Goal: Information Seeking & Learning: Check status

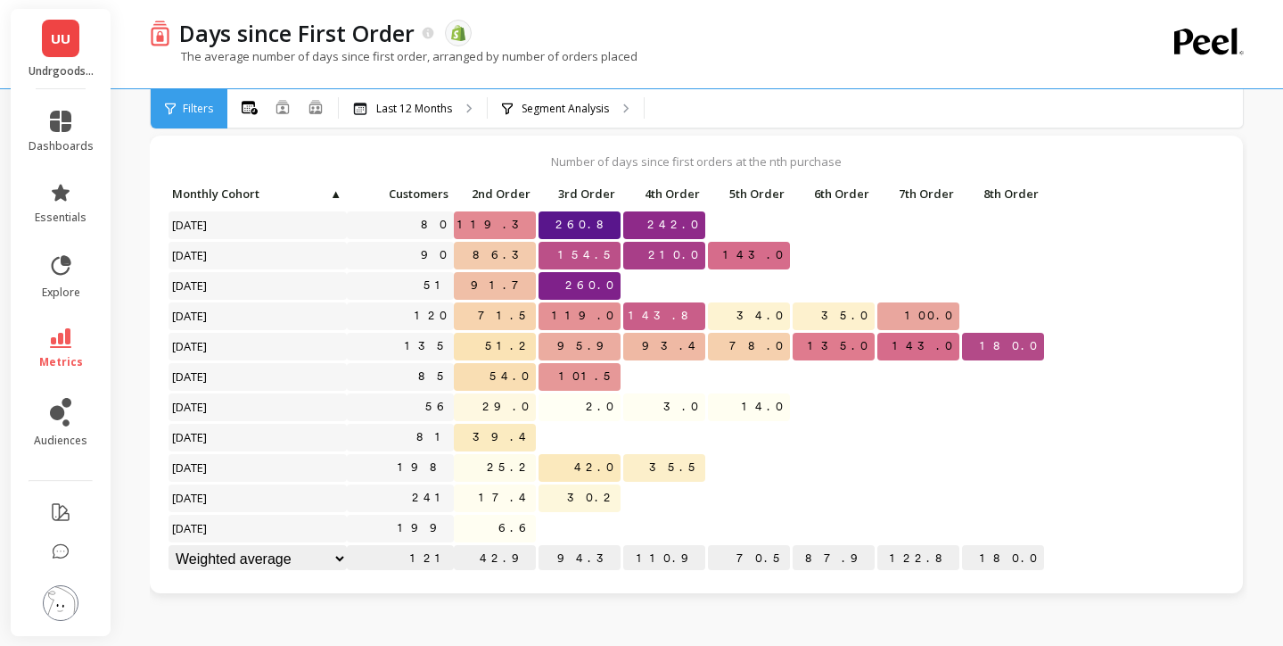
scroll to position [62, 0]
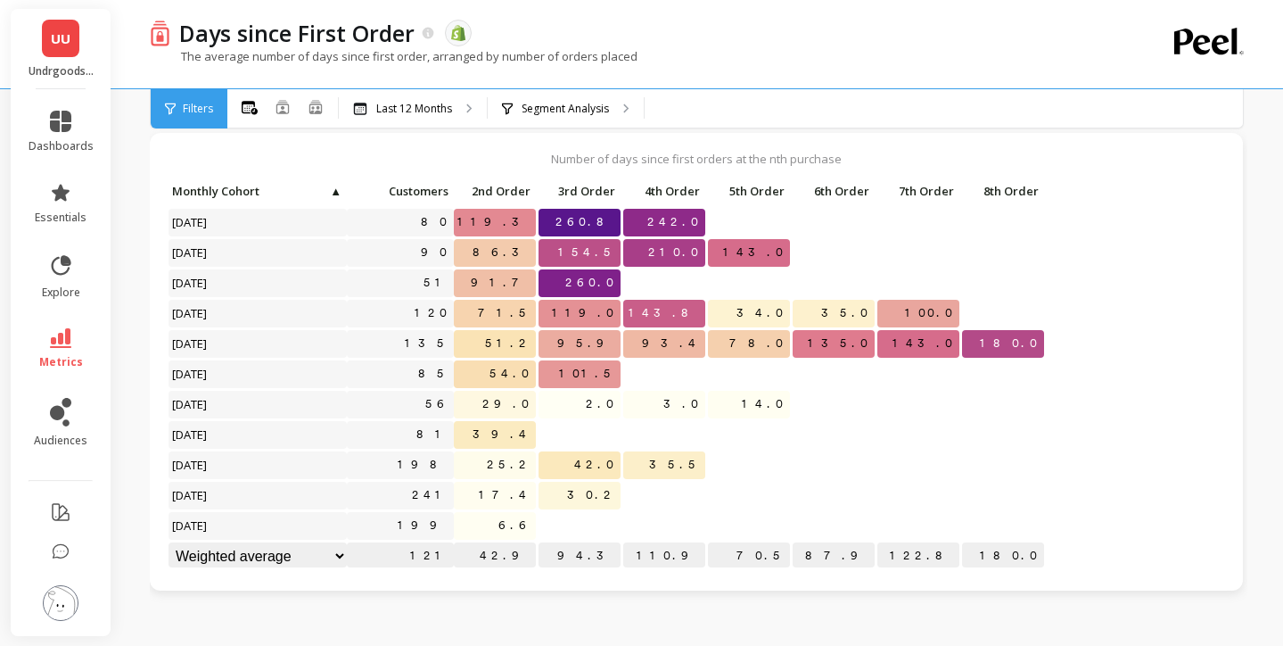
click at [54, 44] on span "UU" at bounding box center [61, 39] width 20 height 21
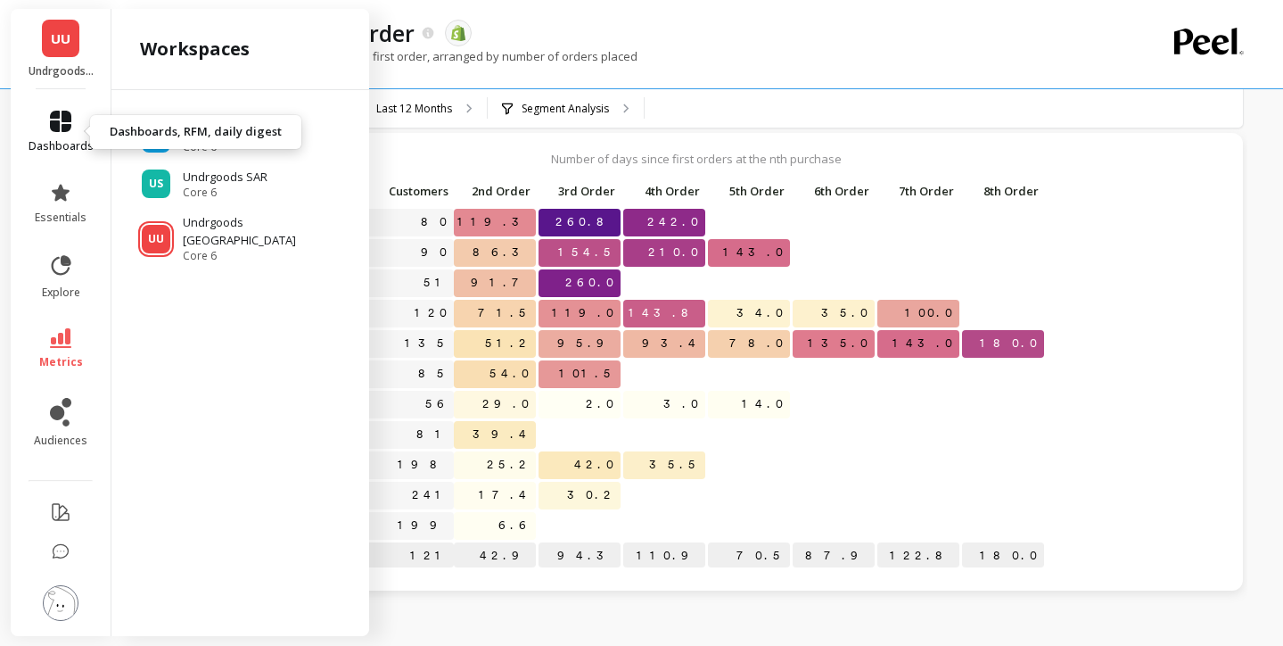
click at [66, 136] on link "dashboards" at bounding box center [61, 132] width 65 height 43
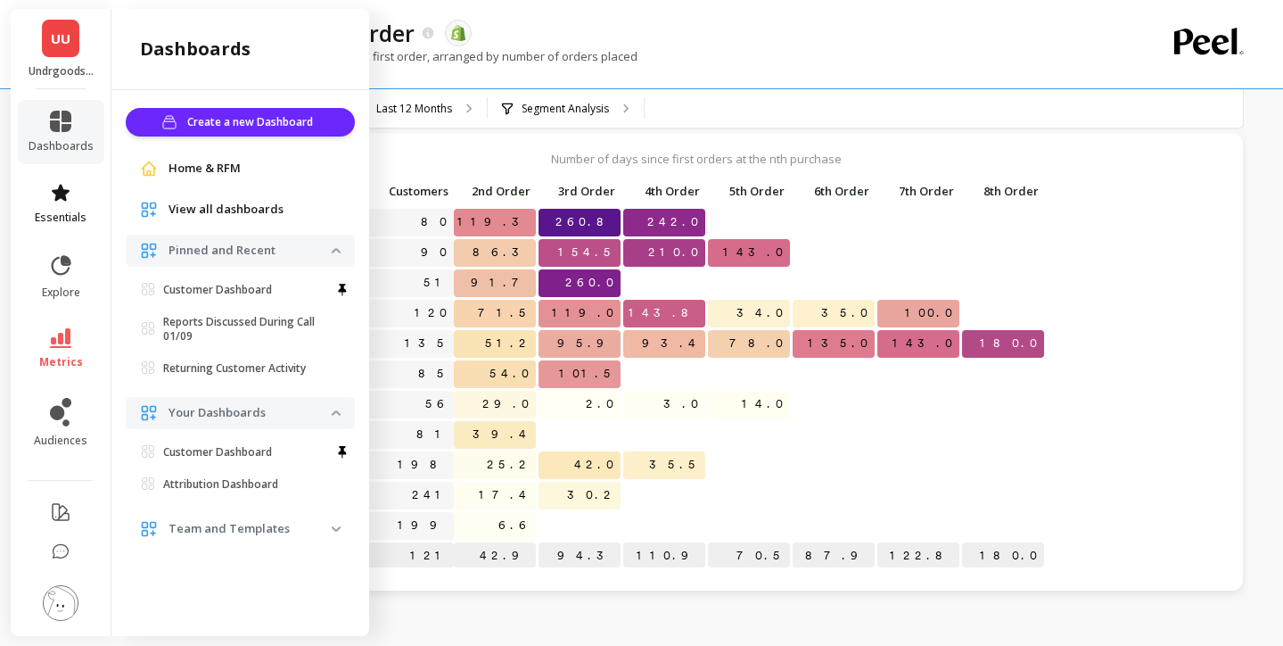
click at [70, 210] on span "essentials" at bounding box center [61, 217] width 52 height 14
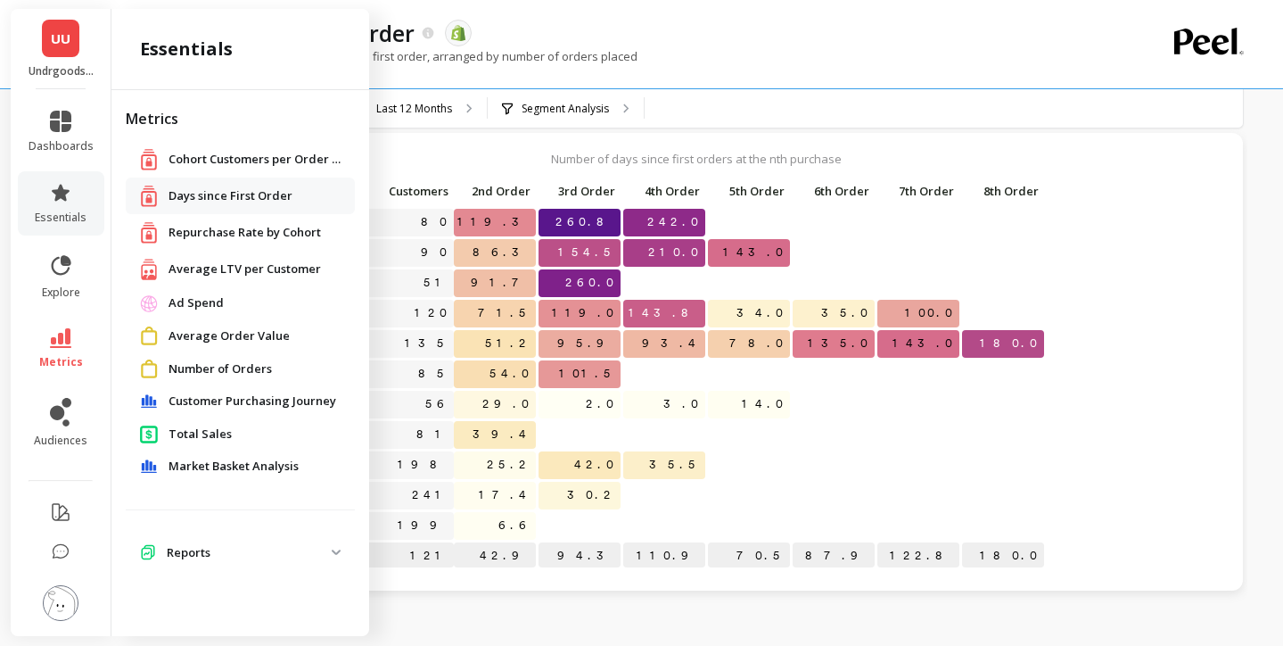
click at [236, 230] on span "Repurchase Rate by Cohort" at bounding box center [245, 233] width 153 height 18
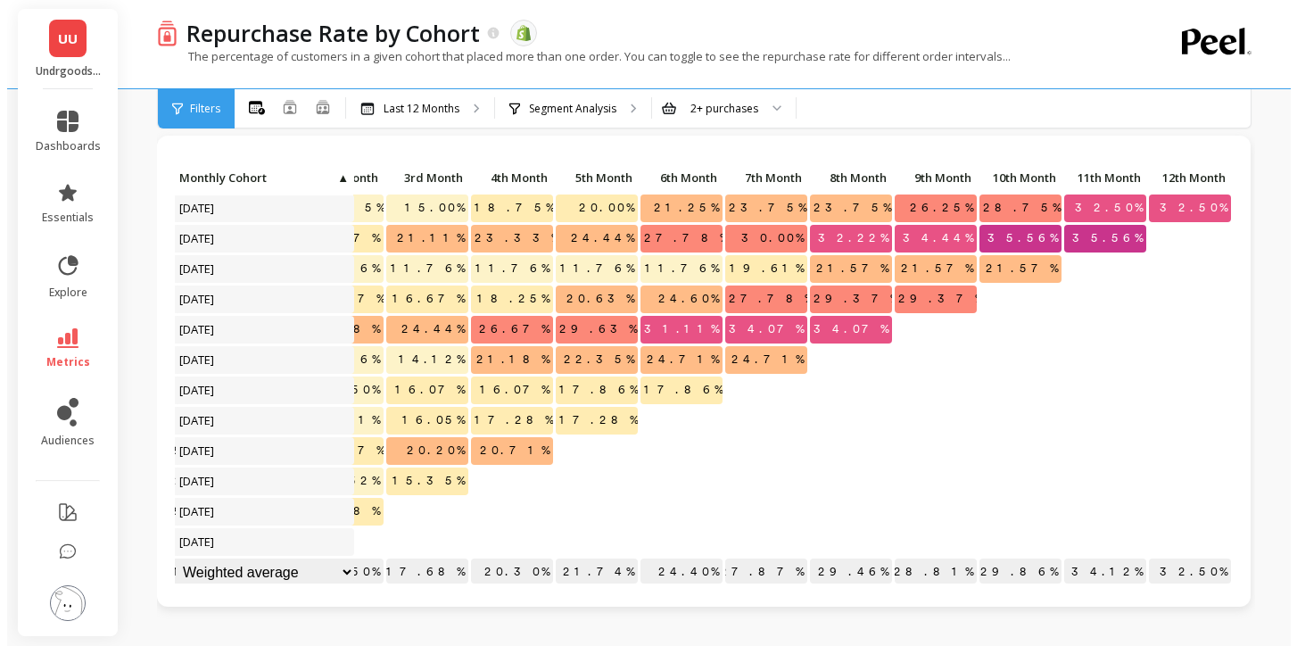
scroll to position [4, 258]
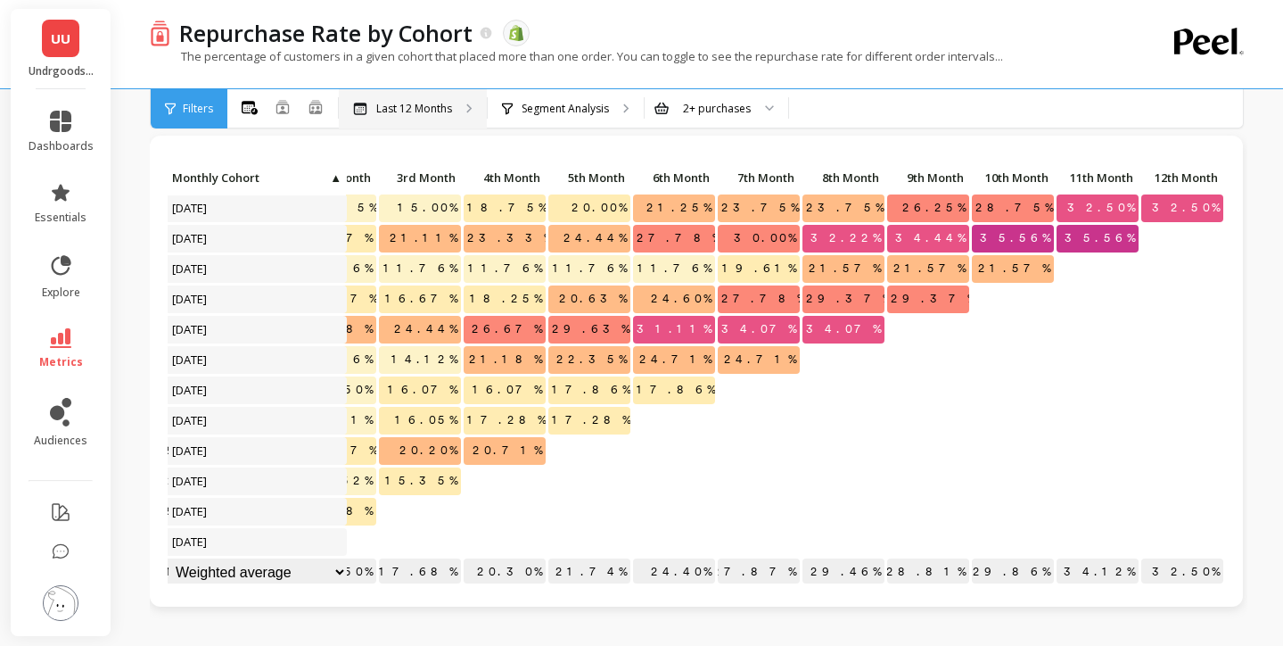
click at [445, 109] on p "Last 12 Months" at bounding box center [414, 109] width 76 height 14
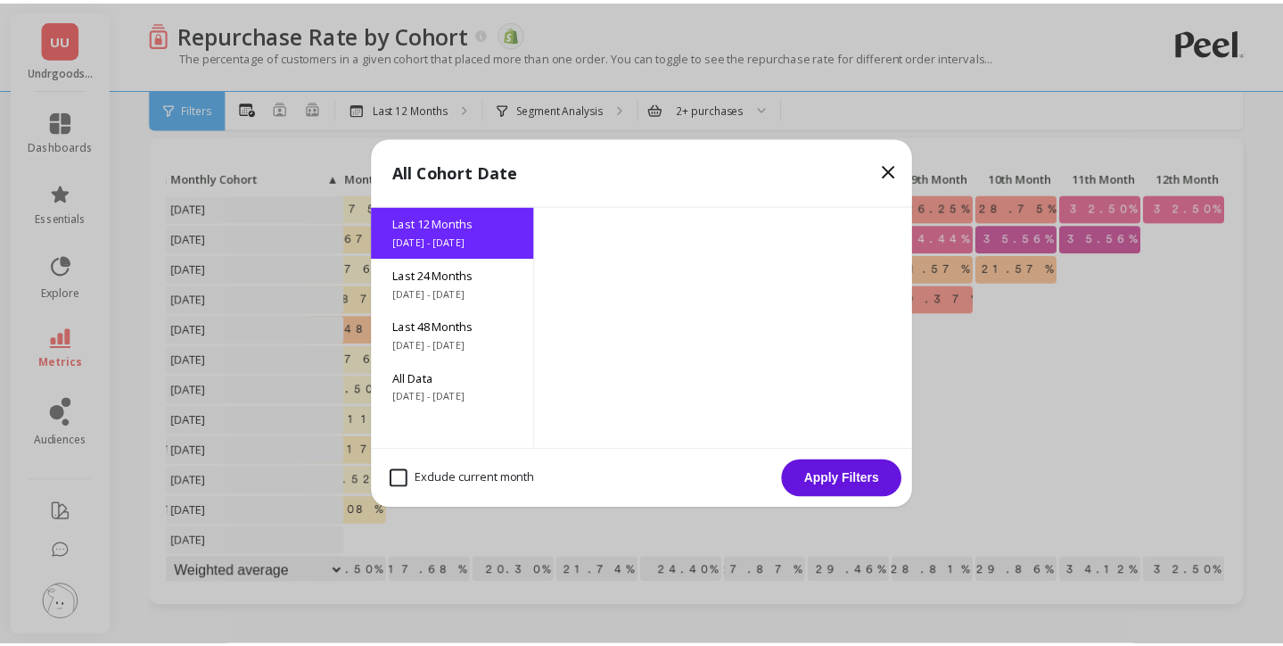
scroll to position [4, 244]
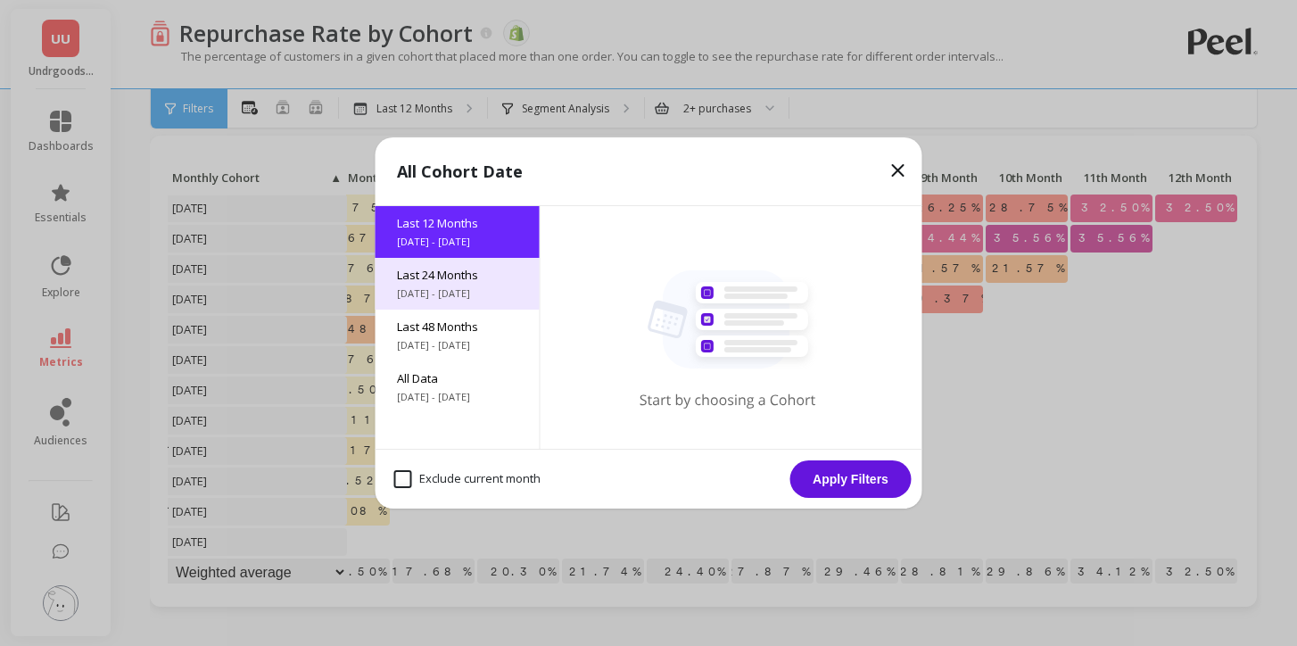
click at [462, 300] on span "[DATE] - [DATE]" at bounding box center [457, 293] width 121 height 14
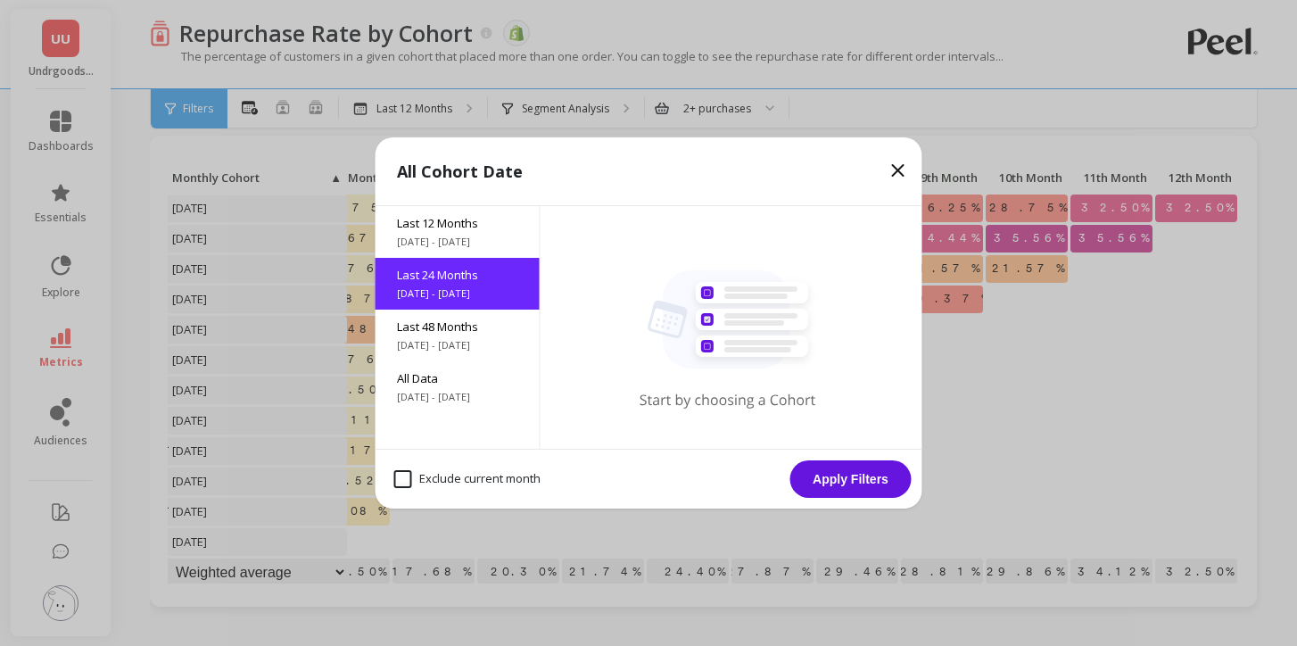
click at [856, 472] on button "Apply Filters" at bounding box center [850, 478] width 121 height 37
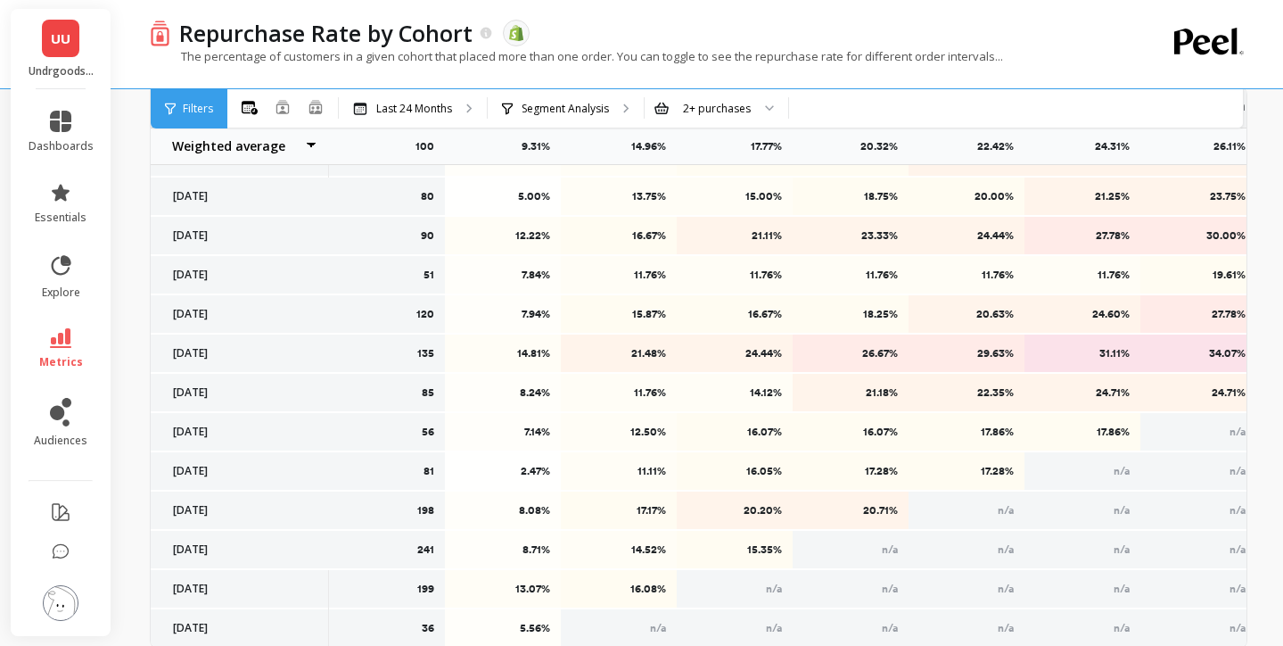
scroll to position [735, 0]
click at [71, 208] on link "essentials" at bounding box center [61, 203] width 65 height 43
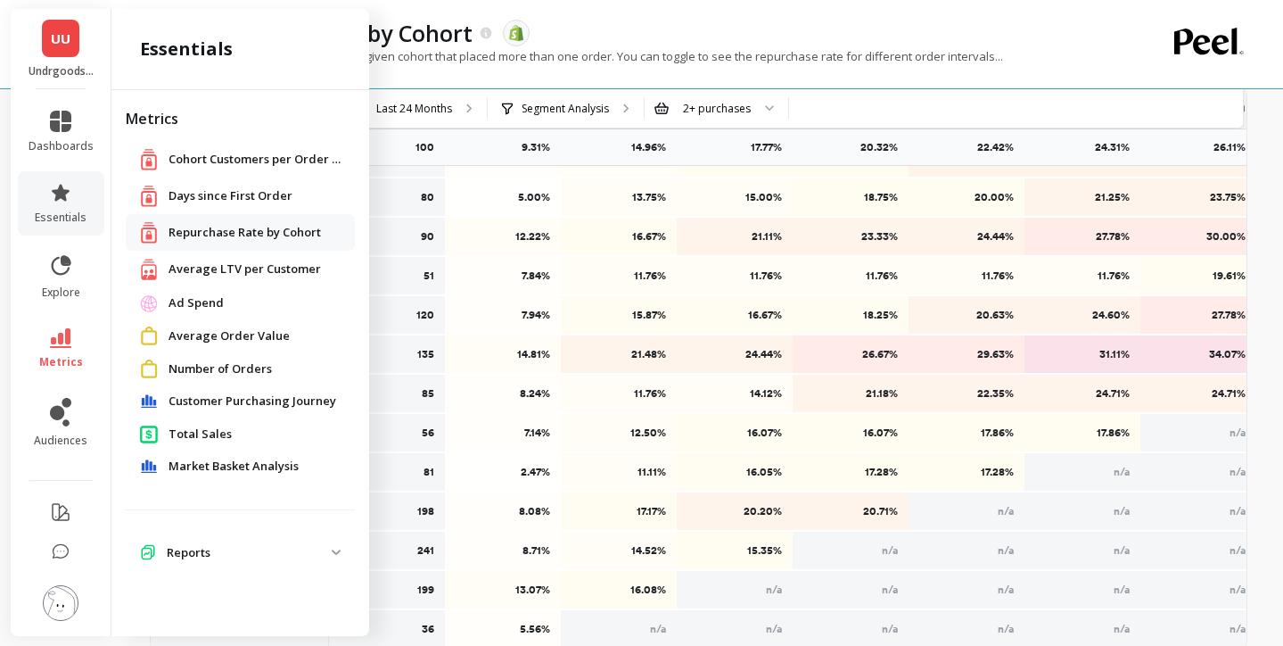
click at [249, 268] on span "Average LTV per Customer" at bounding box center [245, 269] width 153 height 18
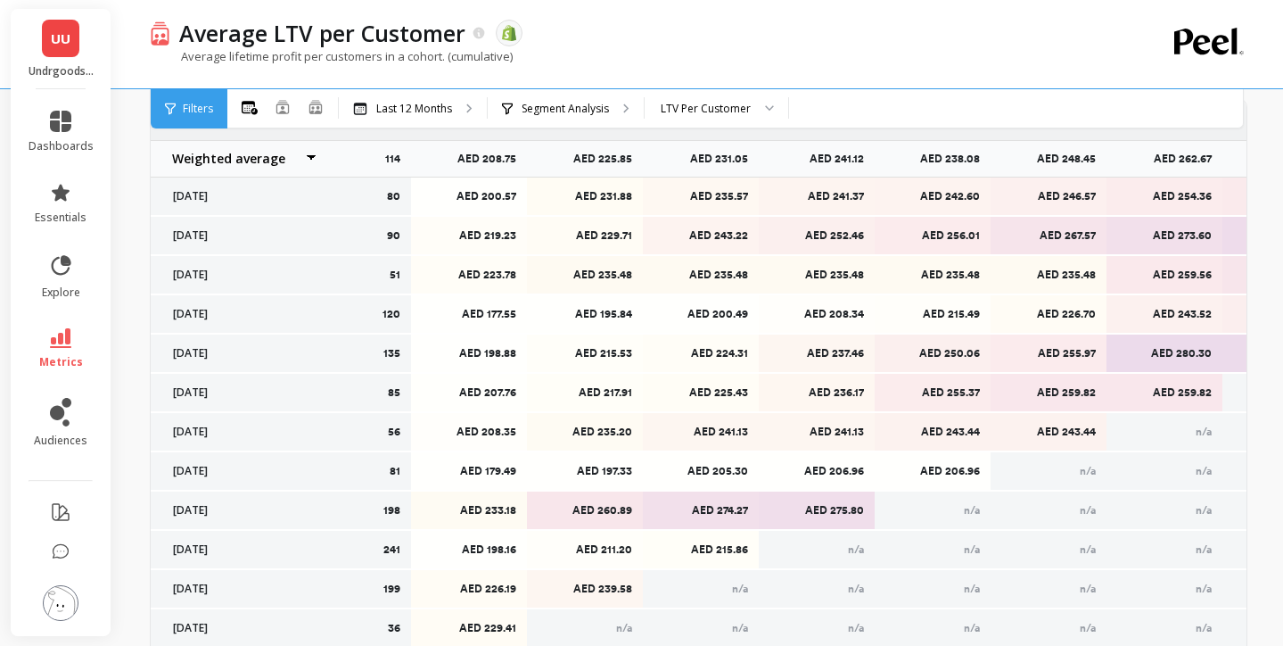
scroll to position [719, 0]
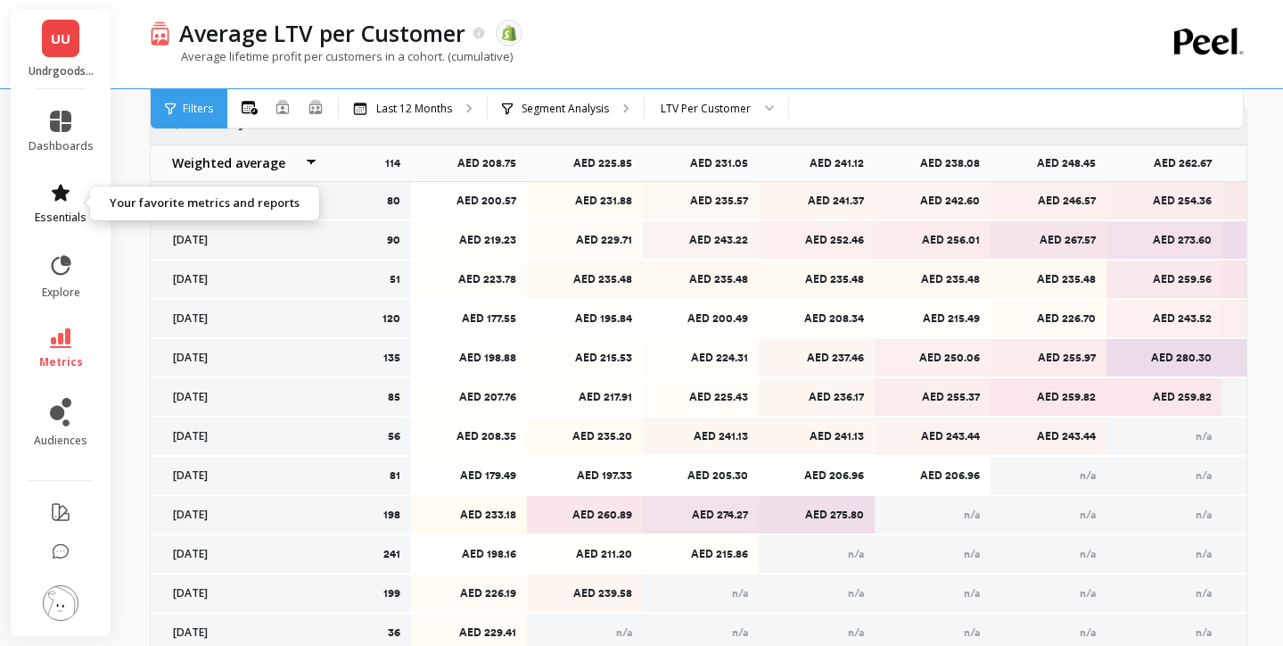
click at [68, 213] on span "essentials" at bounding box center [61, 217] width 52 height 14
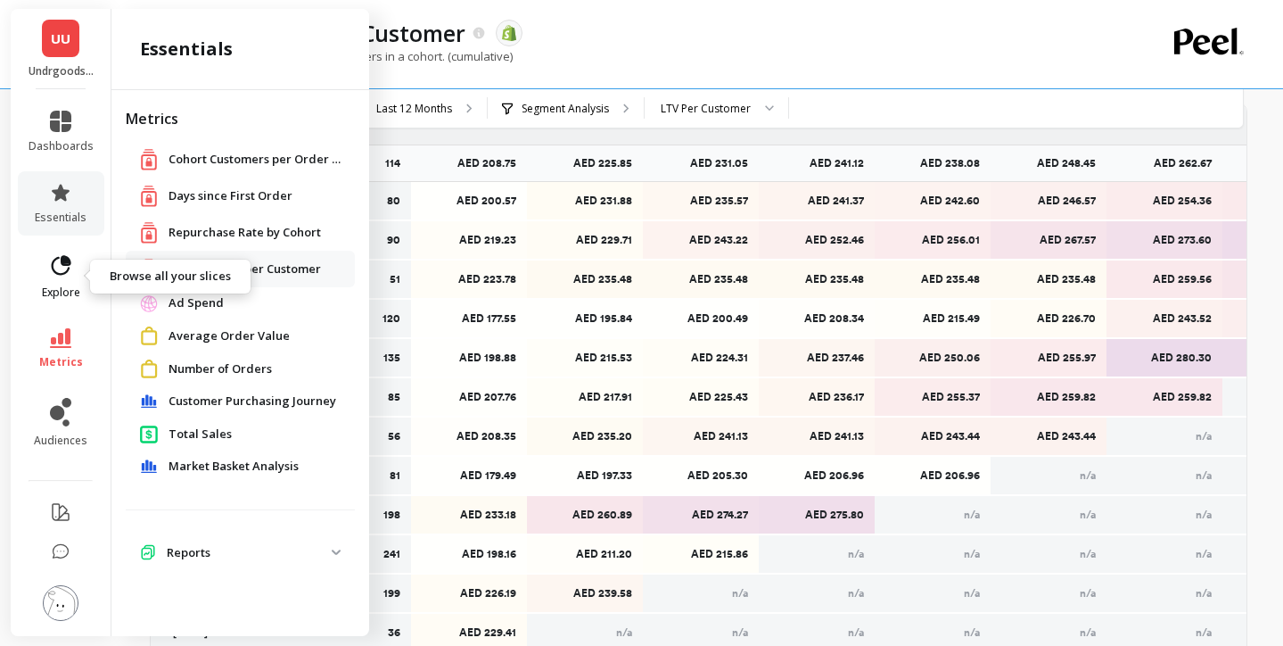
click at [60, 278] on link "explore" at bounding box center [61, 276] width 65 height 46
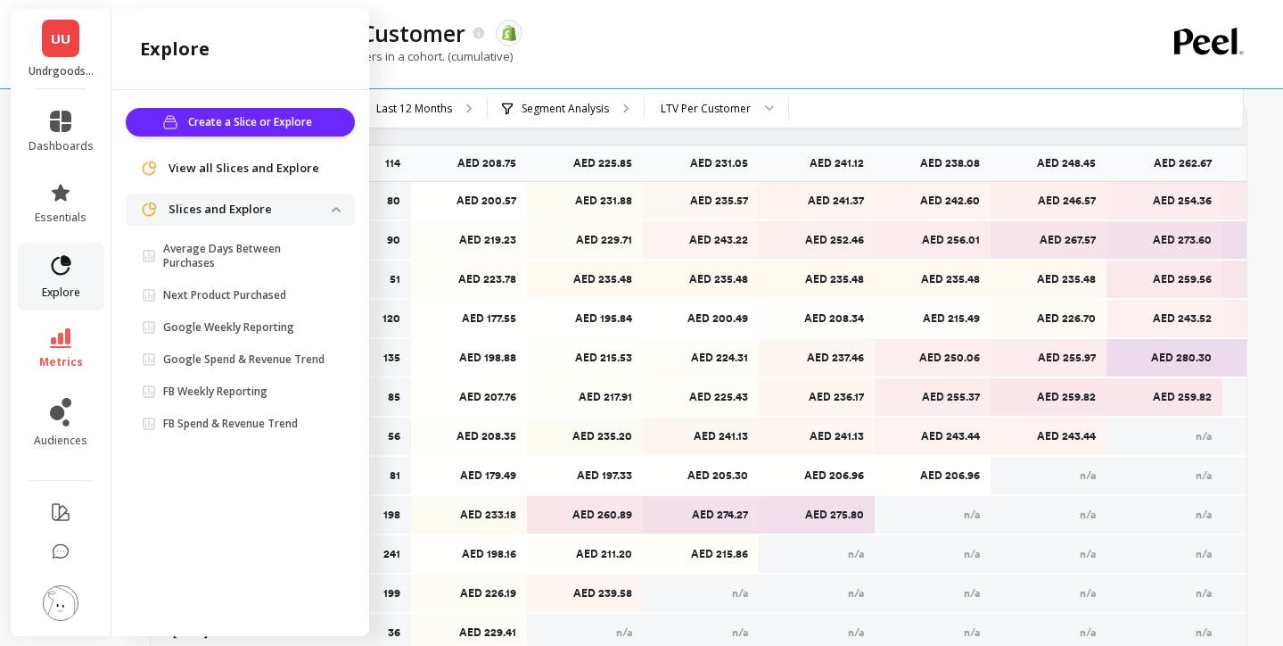
click at [62, 260] on icon at bounding box center [62, 265] width 20 height 20
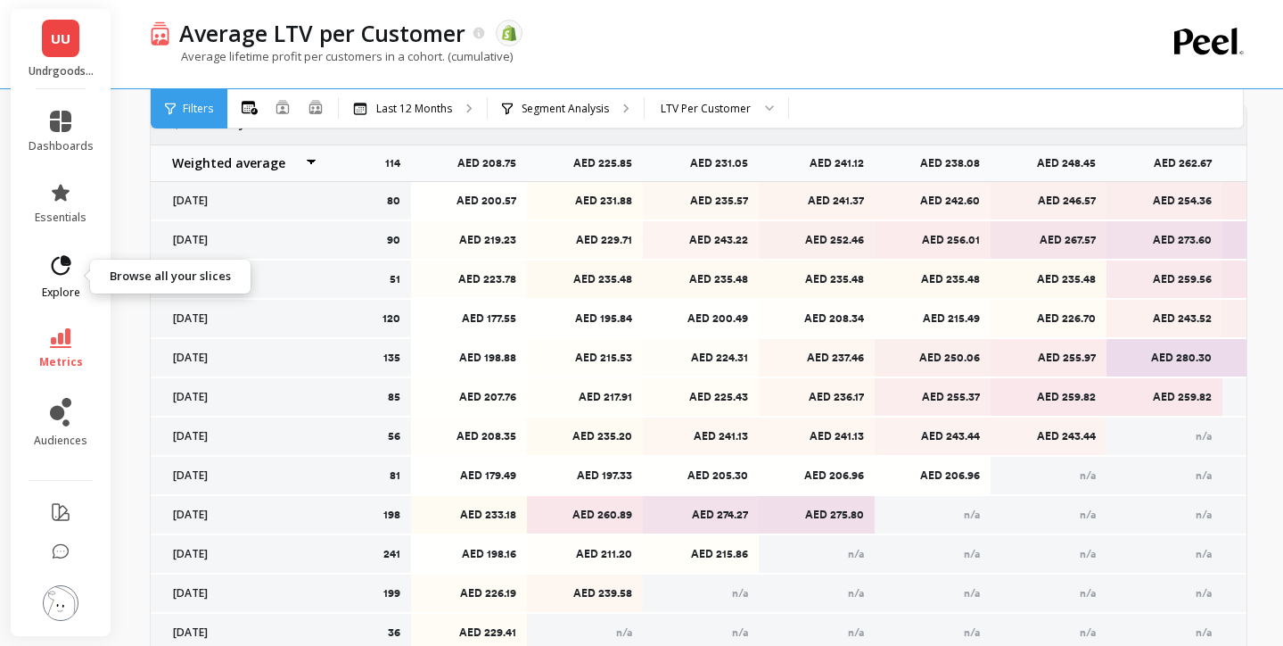
click at [62, 265] on icon at bounding box center [60, 265] width 25 height 25
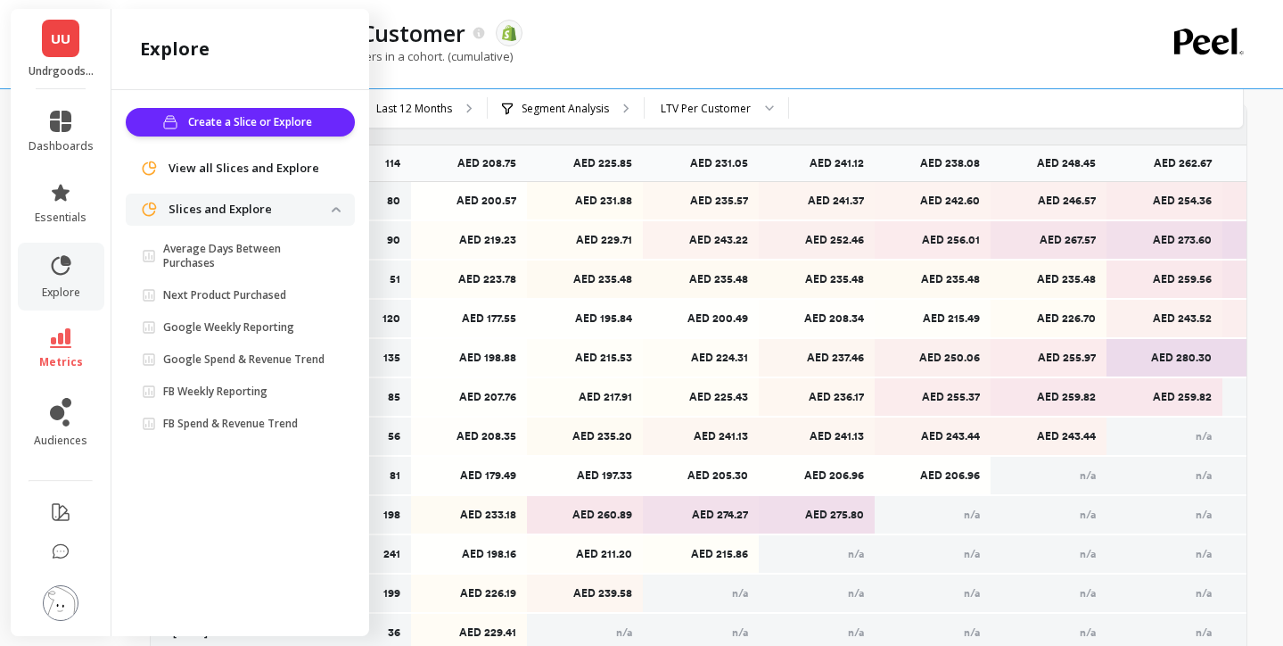
click at [334, 209] on img at bounding box center [336, 209] width 9 height 5
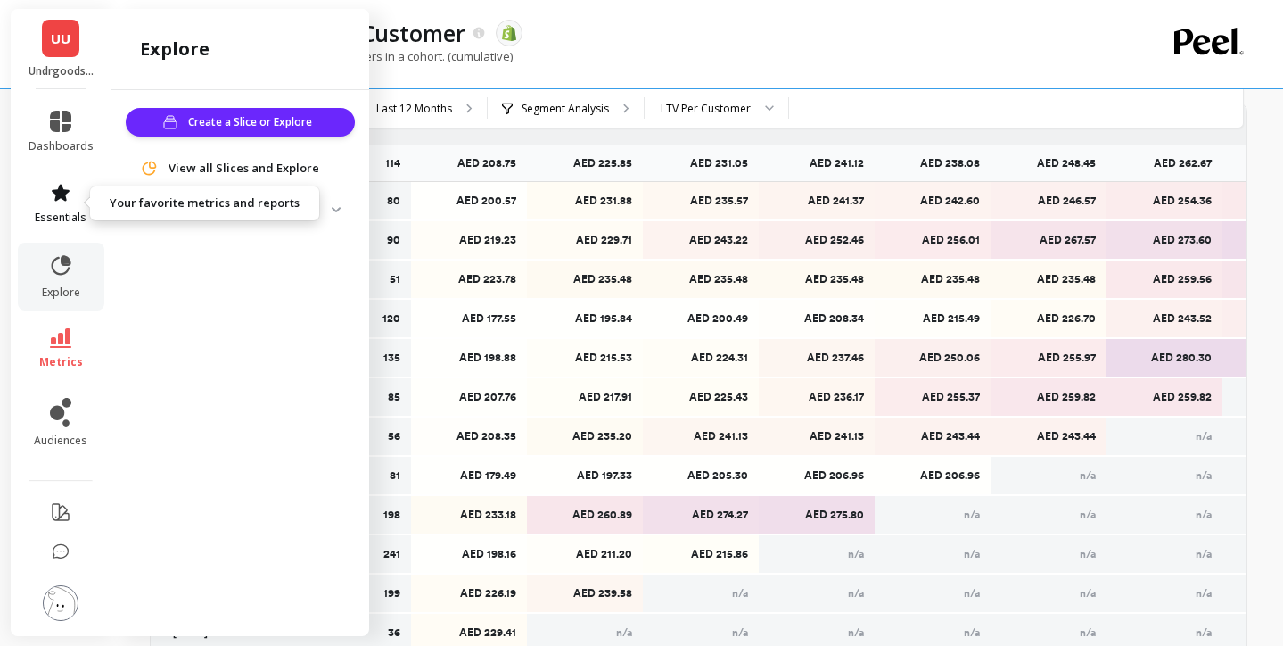
click at [54, 189] on icon at bounding box center [60, 192] width 21 height 21
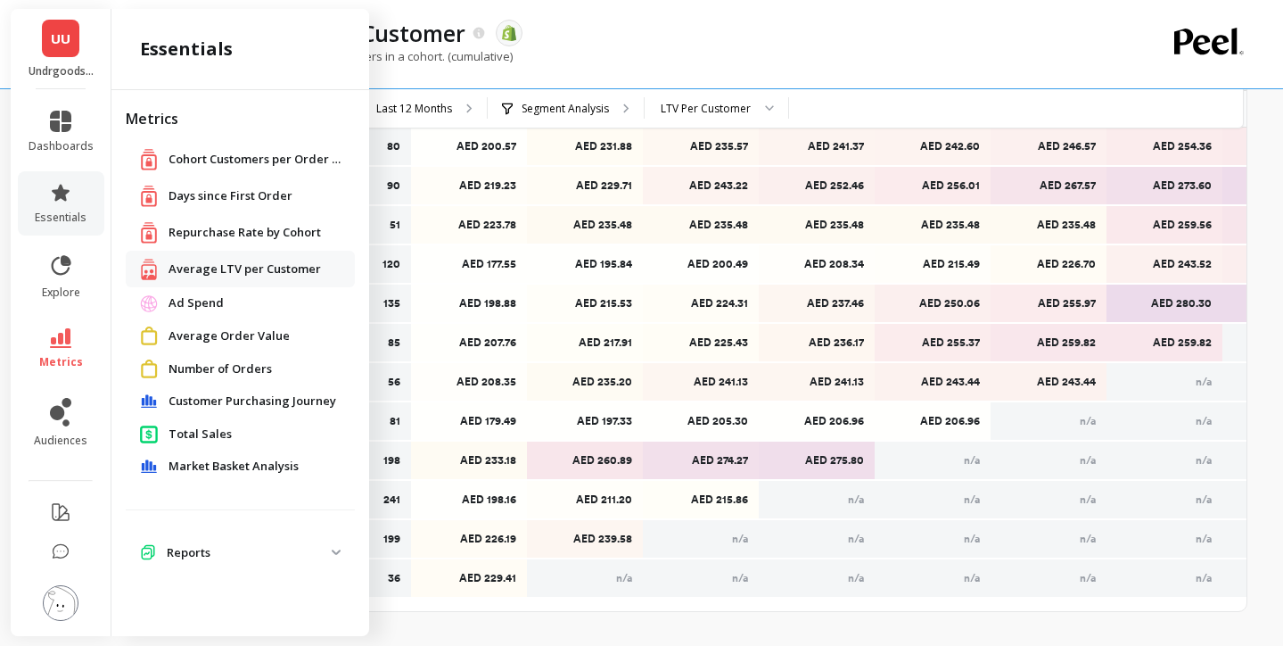
scroll to position [775, 0]
click at [295, 557] on p "Reports" at bounding box center [249, 553] width 165 height 18
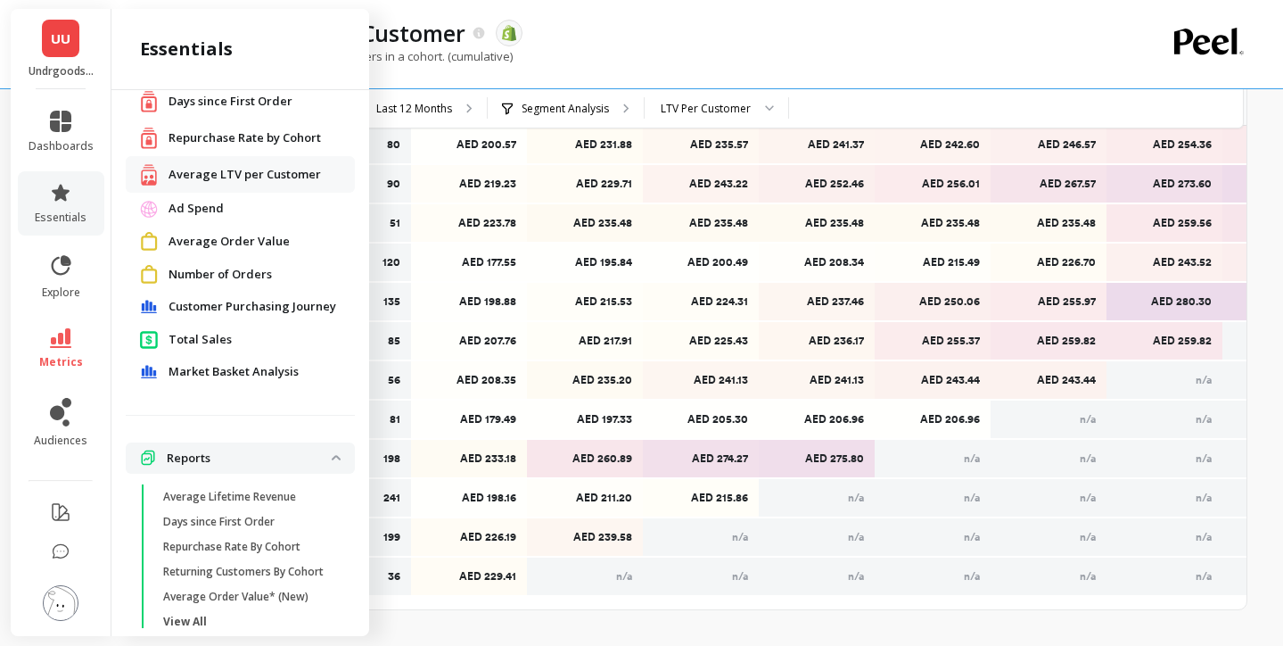
scroll to position [140, 0]
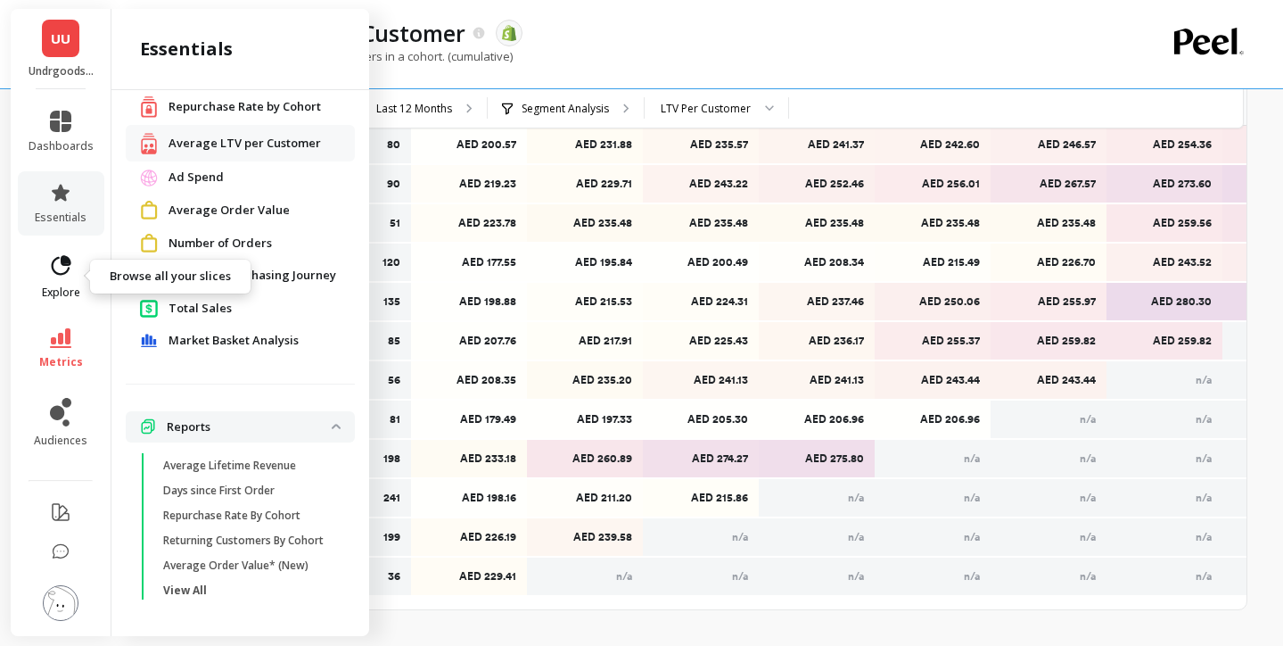
click at [57, 278] on link "explore" at bounding box center [61, 276] width 65 height 46
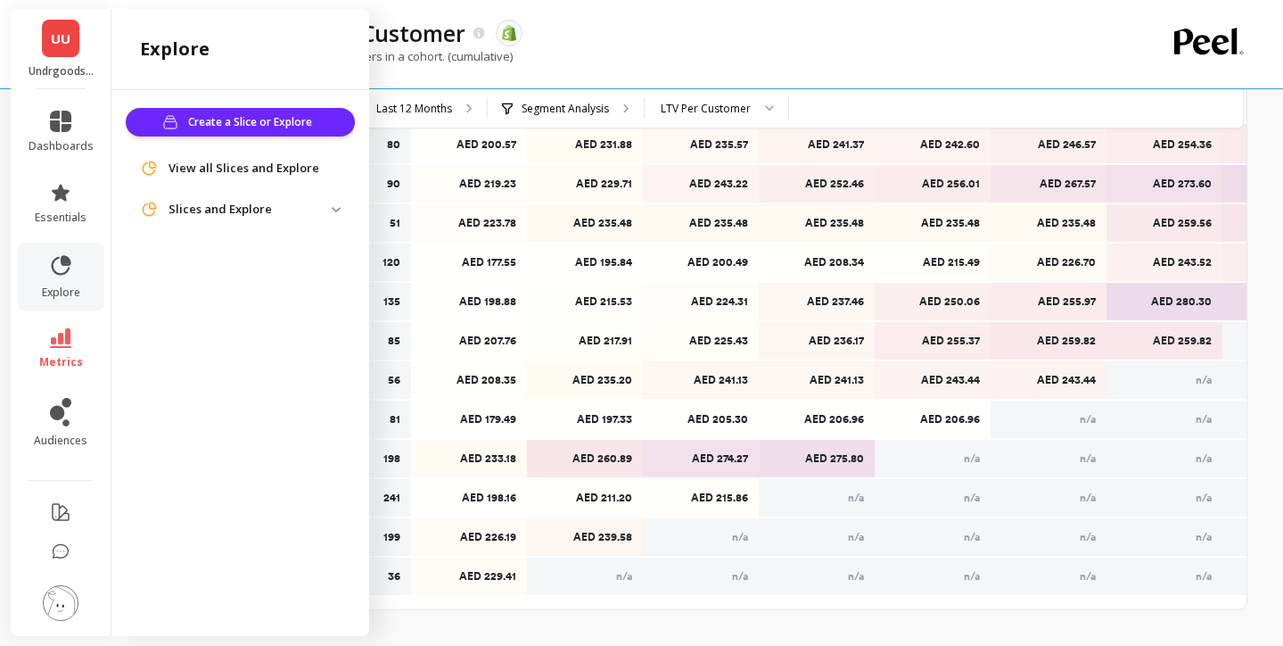
click at [319, 202] on p "Slices and Explore" at bounding box center [250, 210] width 163 height 18
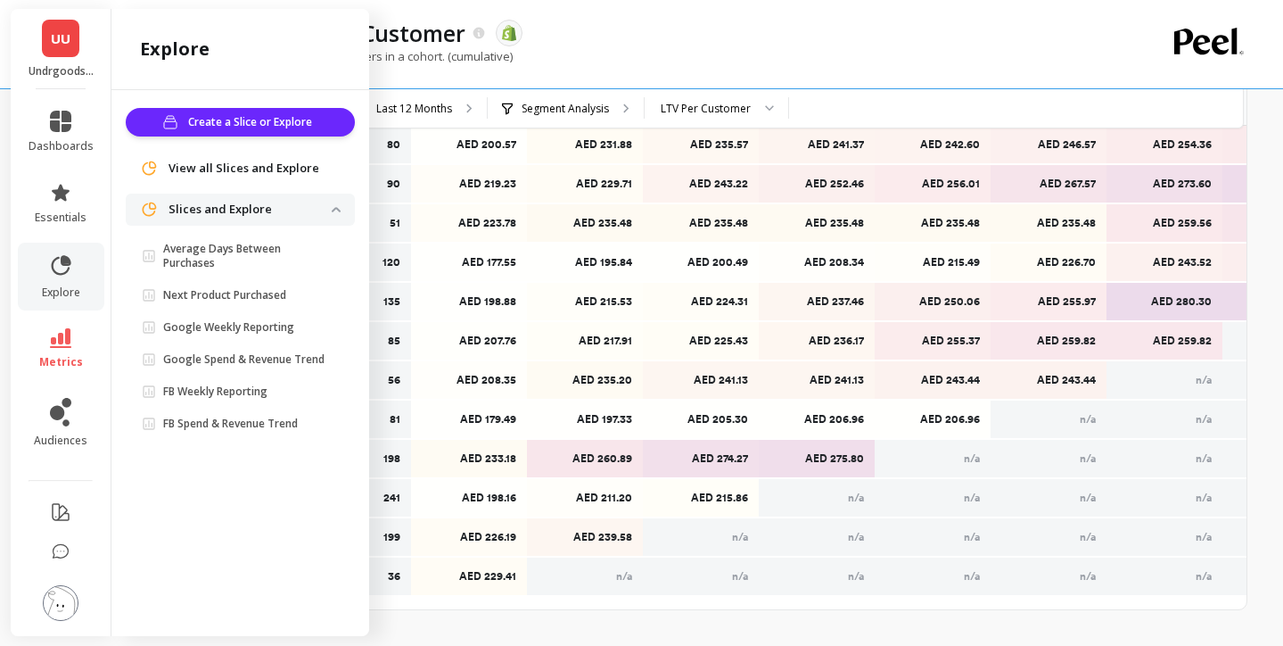
click at [278, 166] on span "View all Slices and Explore" at bounding box center [244, 169] width 151 height 18
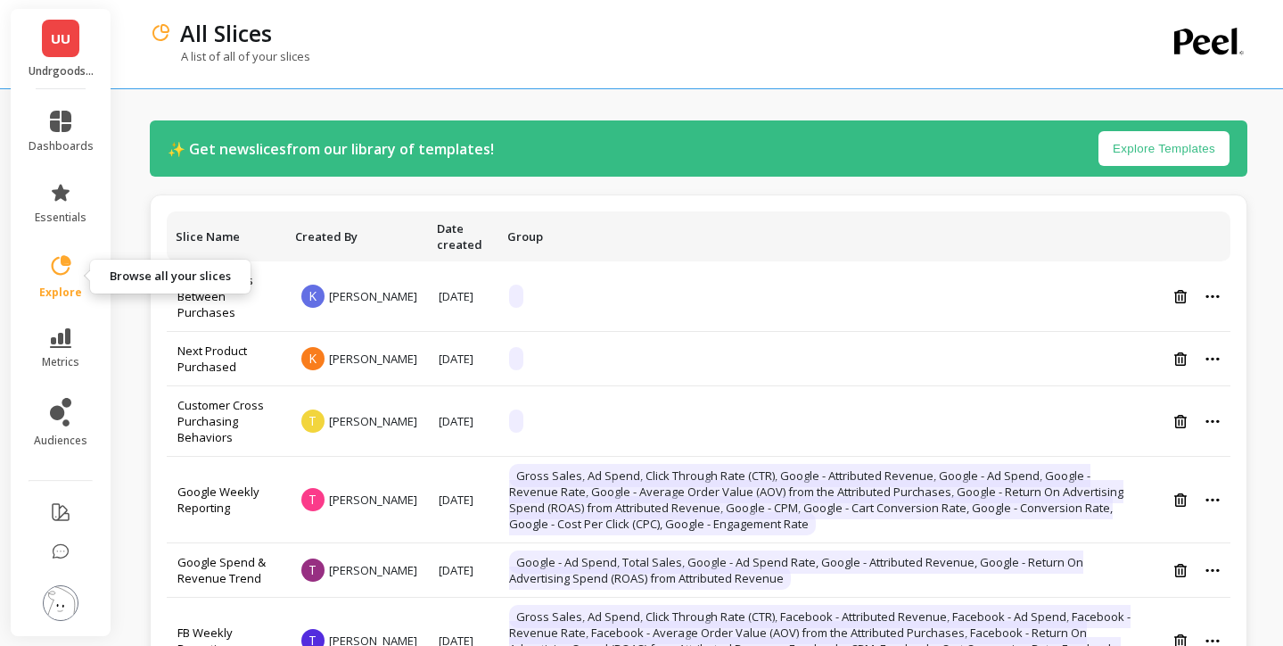
click at [65, 278] on link "explore" at bounding box center [61, 276] width 65 height 46
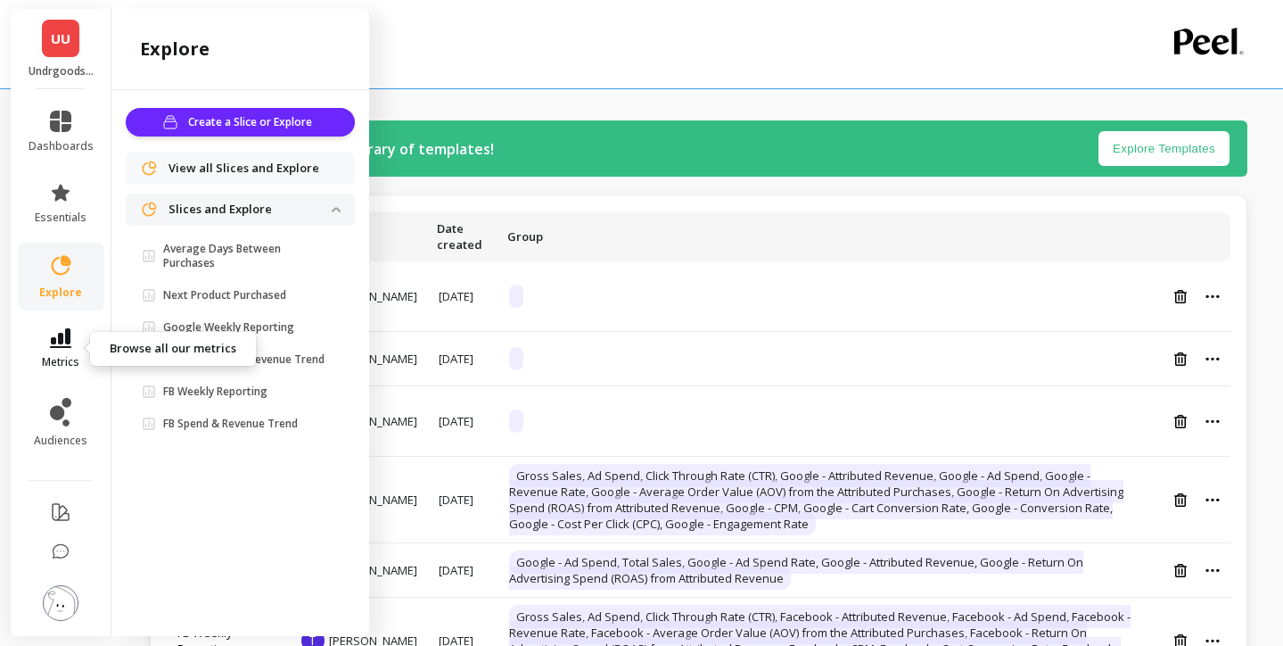
click at [68, 363] on span "metrics" at bounding box center [60, 362] width 37 height 14
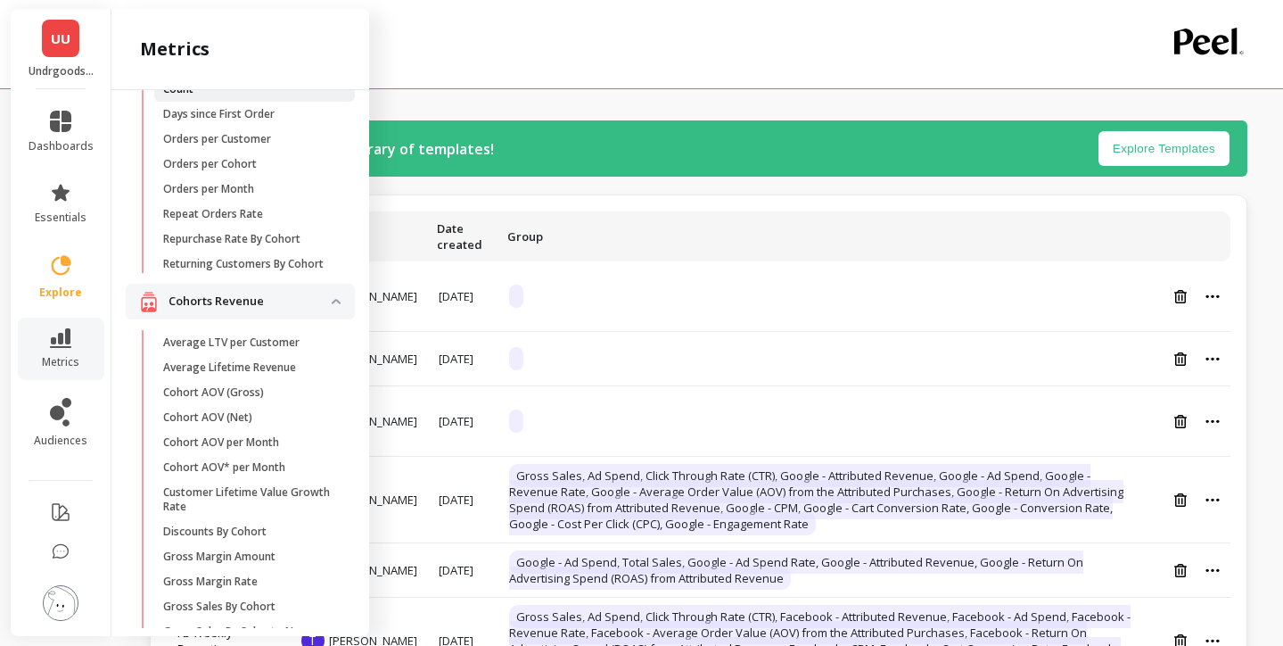
scroll to position [350, 0]
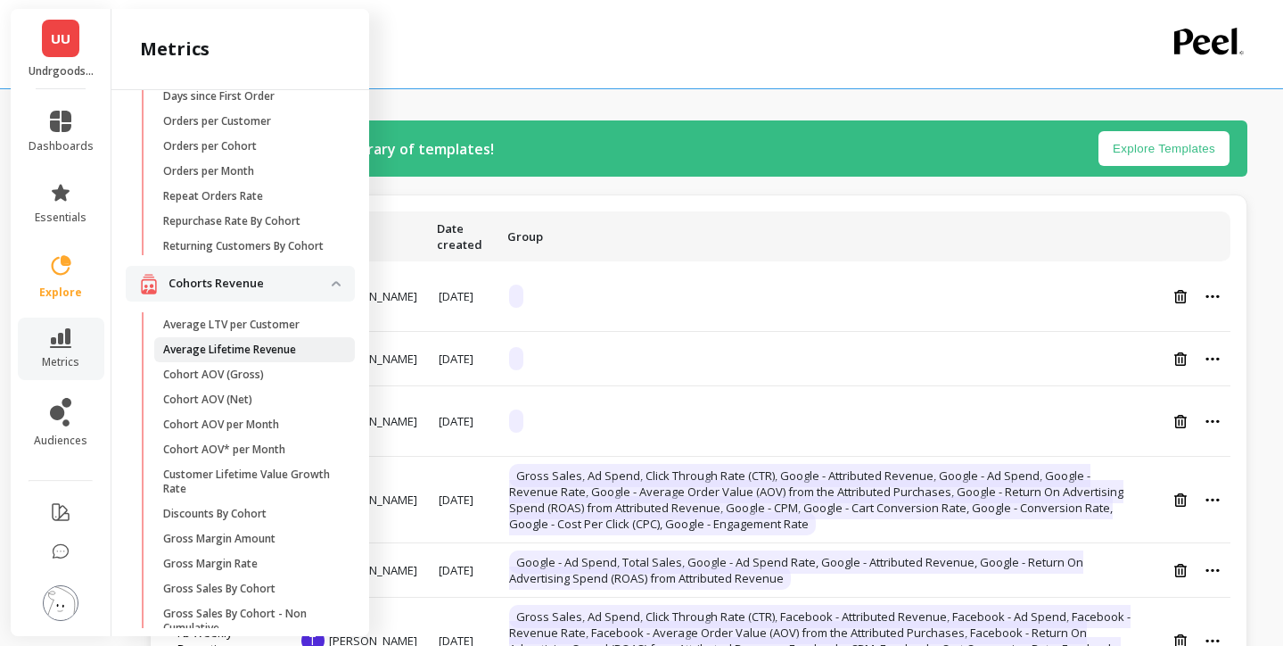
click at [236, 357] on p "Average Lifetime Revenue" at bounding box center [229, 349] width 133 height 14
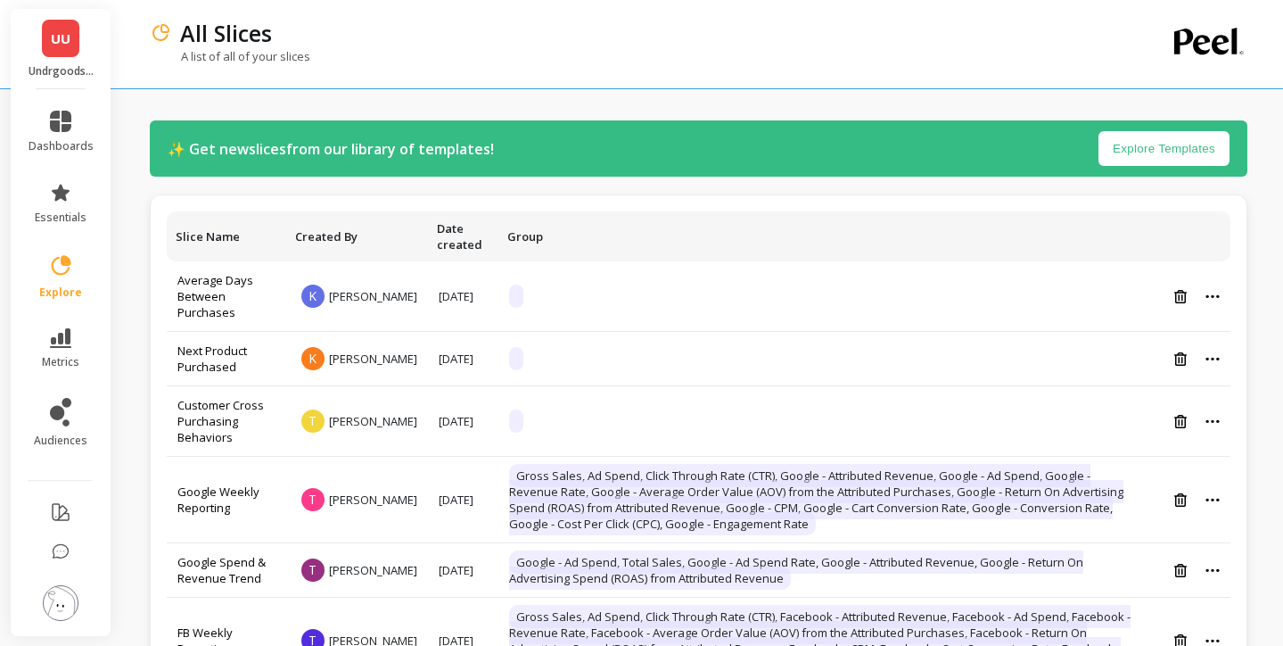
scroll to position [0, 0]
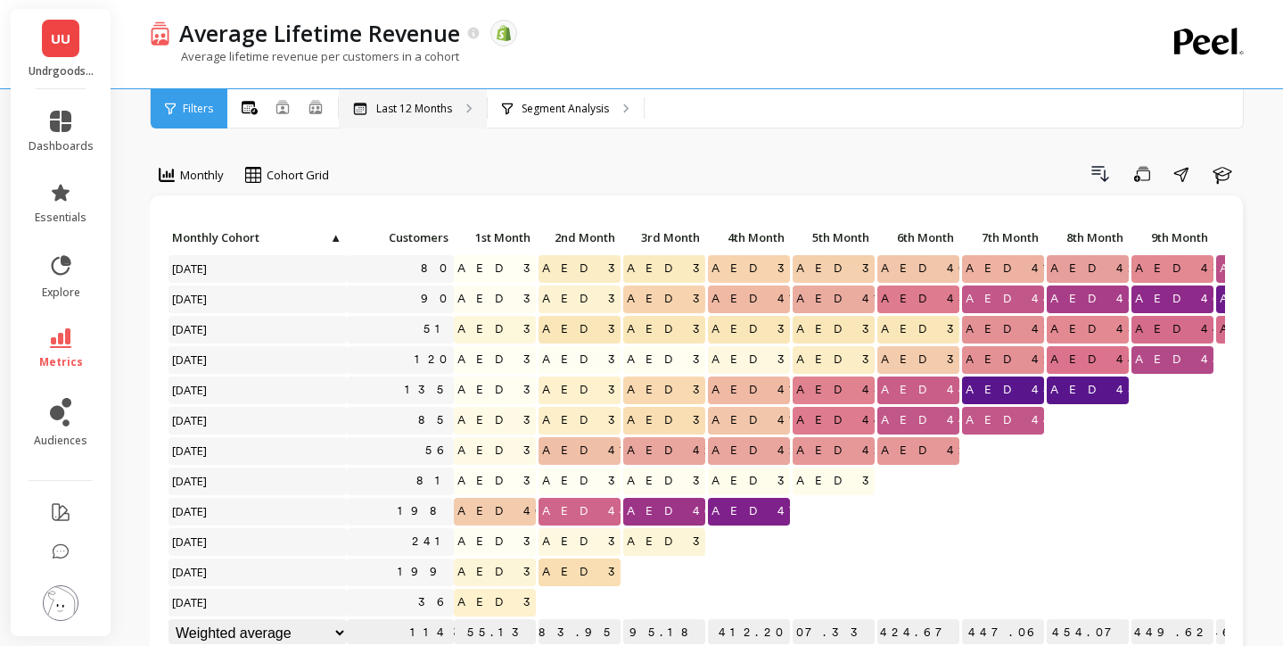
click at [443, 120] on div "Last 12 Months" at bounding box center [413, 108] width 148 height 39
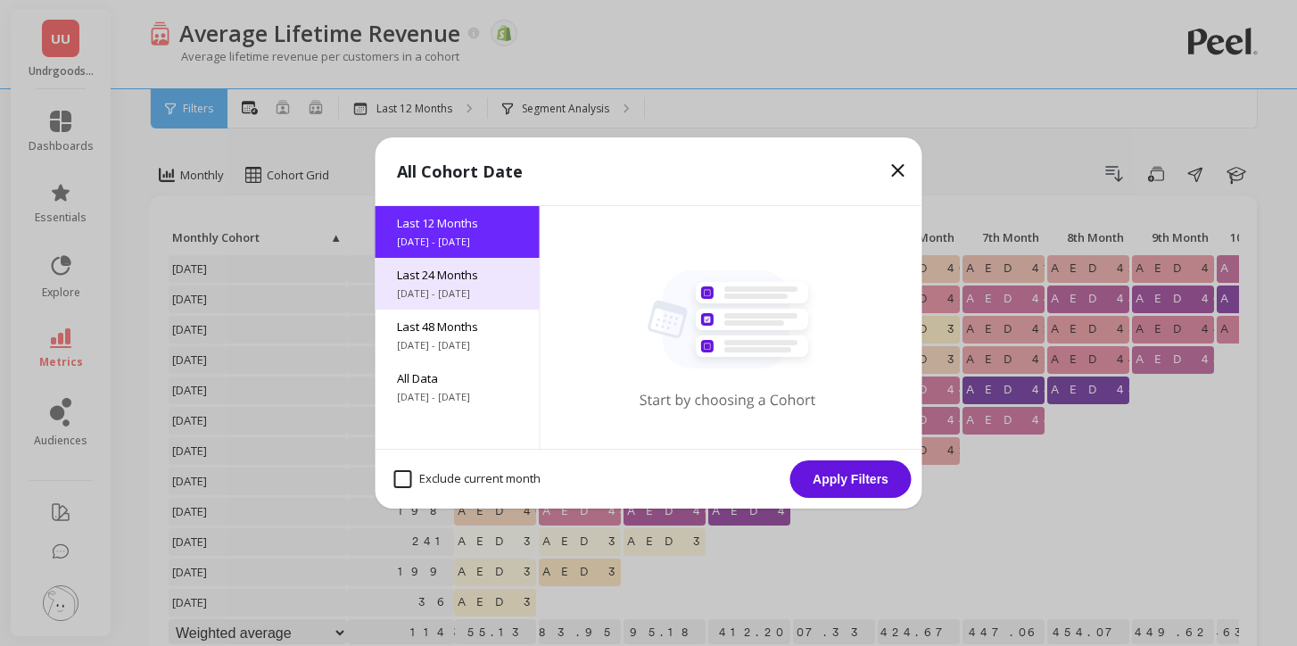
click at [474, 272] on span "Last 24 Months" at bounding box center [457, 275] width 121 height 16
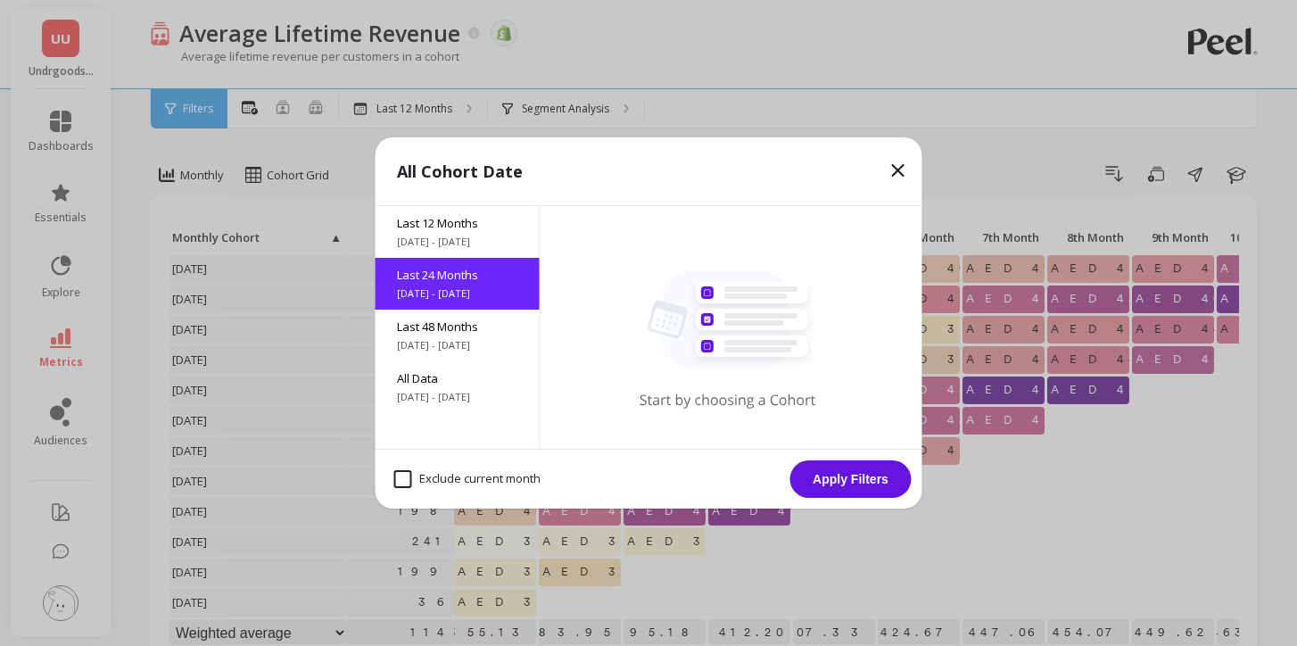
click at [844, 475] on button "Apply Filters" at bounding box center [850, 478] width 121 height 37
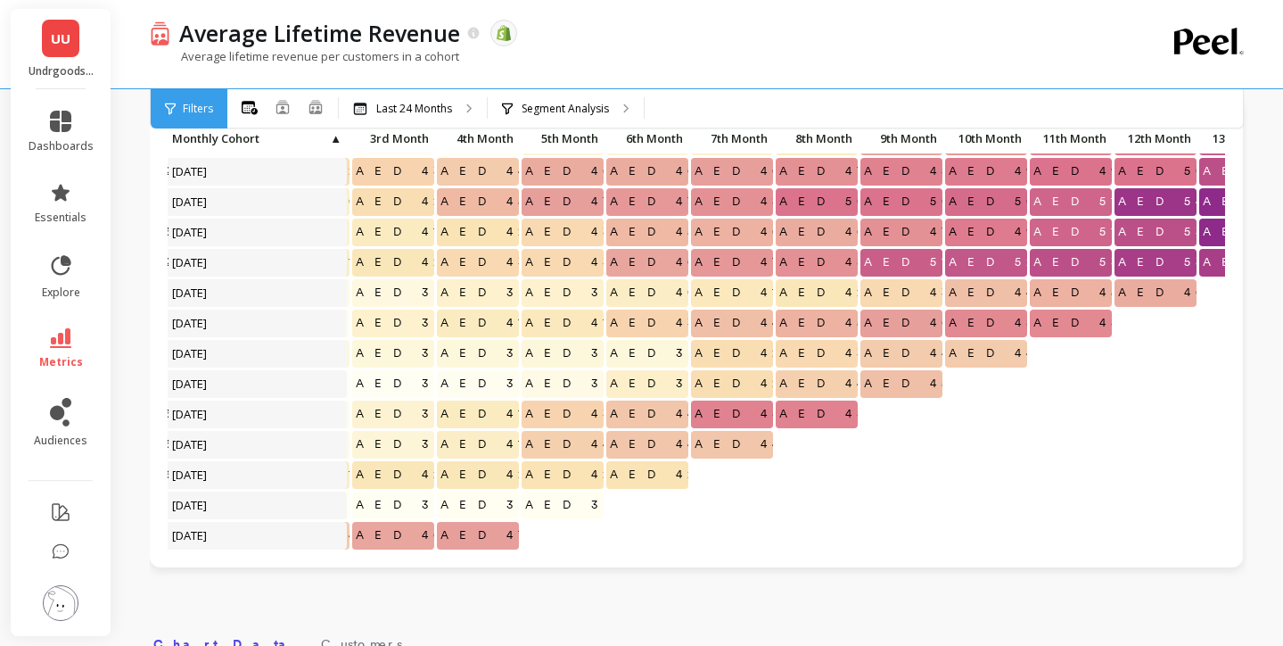
scroll to position [136, 271]
